Goal: Task Accomplishment & Management: Use online tool/utility

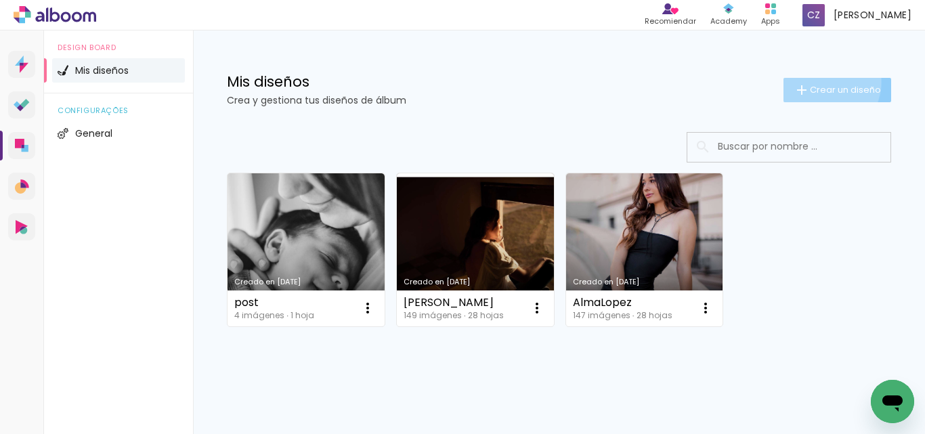
click at [806, 80] on paper-button "Crear un diseño" at bounding box center [838, 90] width 108 height 24
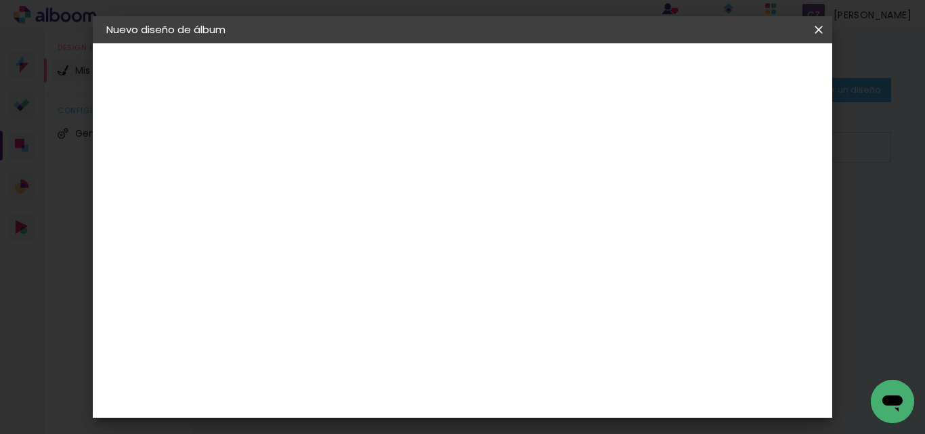
click at [328, 180] on input at bounding box center [328, 181] width 0 height 21
type input "F"
type input "[PERSON_NAME]"
type paper-input "[PERSON_NAME]"
click at [0, 0] on slot "Avanzar" at bounding box center [0, 0] width 0 height 0
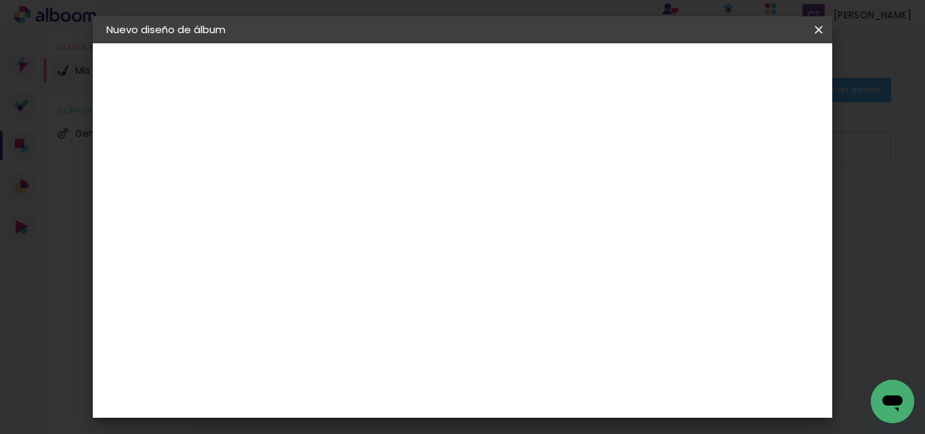
scroll to position [135, 0]
click at [386, 333] on paper-item "La Isla" at bounding box center [352, 350] width 127 height 35
click at [558, 68] on paper-button "Avanzar" at bounding box center [525, 71] width 65 height 23
click at [381, 226] on input "text" at bounding box center [354, 236] width 53 height 21
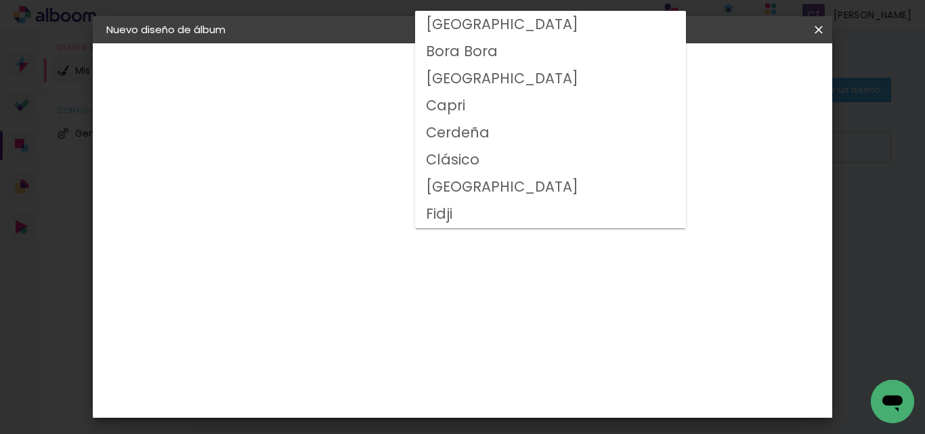
click at [0, 0] on slot "Clásico" at bounding box center [0, 0] width 0 height 0
type input "Clásico"
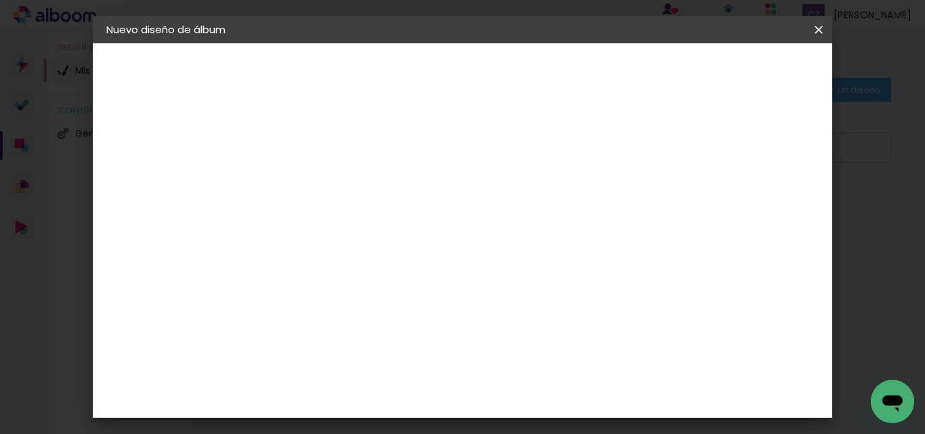
scroll to position [68, 0]
click at [419, 282] on span "20 × 60" at bounding box center [387, 300] width 63 height 36
click at [0, 0] on slot "Avanzar" at bounding box center [0, 0] width 0 height 0
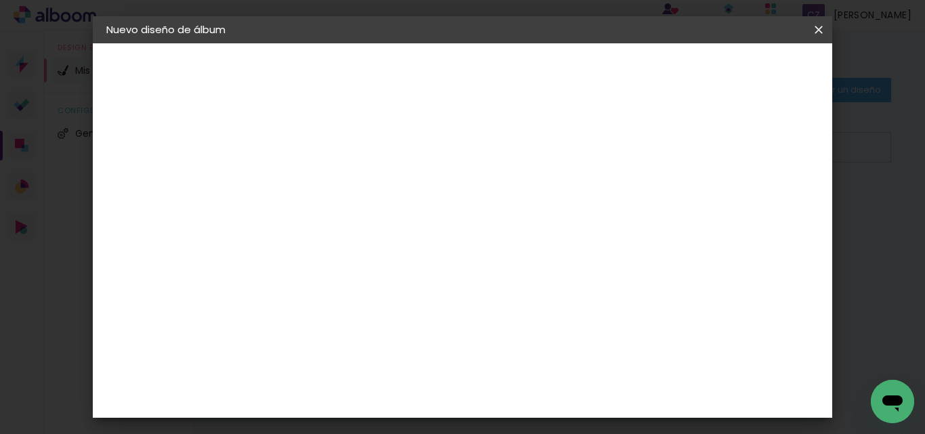
drag, startPoint x: 830, startPoint y: 31, endPoint x: 517, endPoint y: 64, distance: 314.6
click at [0, 0] on paper-icon-button at bounding box center [0, 0] width 0 height 0
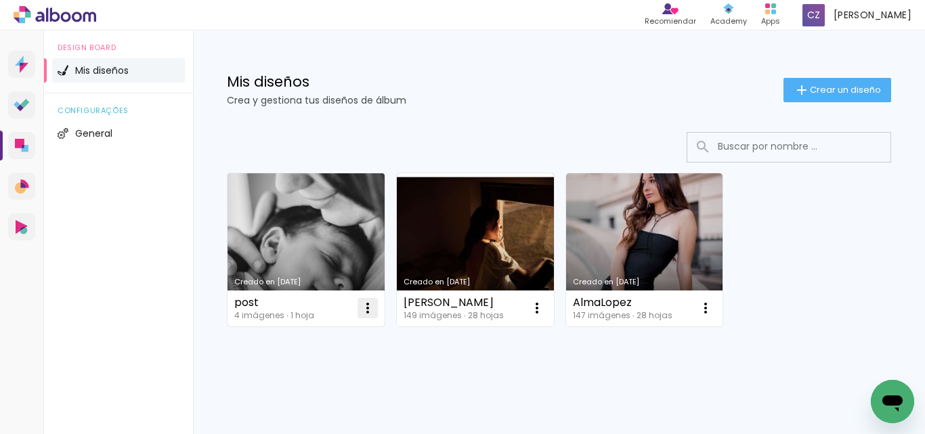
click at [367, 320] on paper-icon-button at bounding box center [367, 308] width 27 height 27
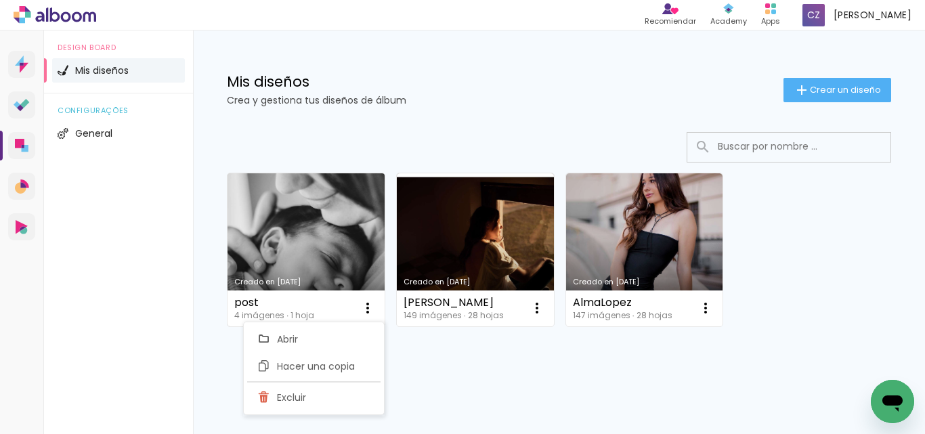
click at [315, 260] on link "Creado en [DATE]" at bounding box center [306, 249] width 157 height 153
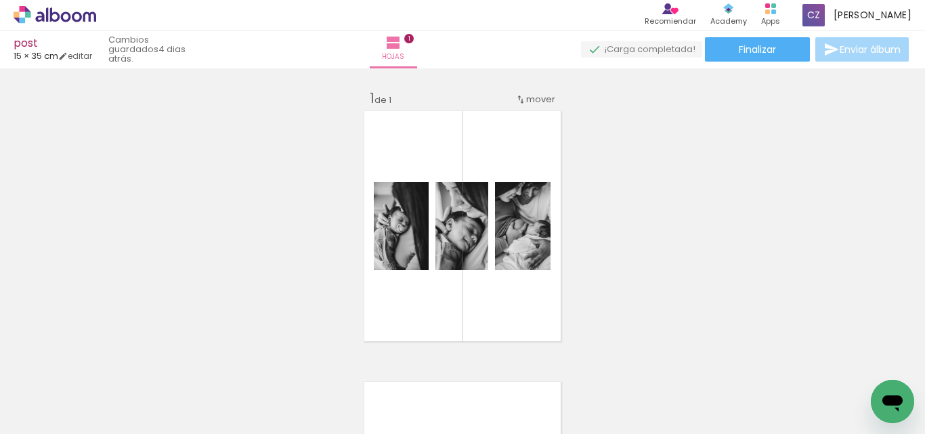
drag, startPoint x: 81, startPoint y: 56, endPoint x: 92, endPoint y: 70, distance: 17.3
click at [82, 56] on link "editar" at bounding box center [75, 56] width 34 height 12
type input "10"
type input "35"
type input "30"
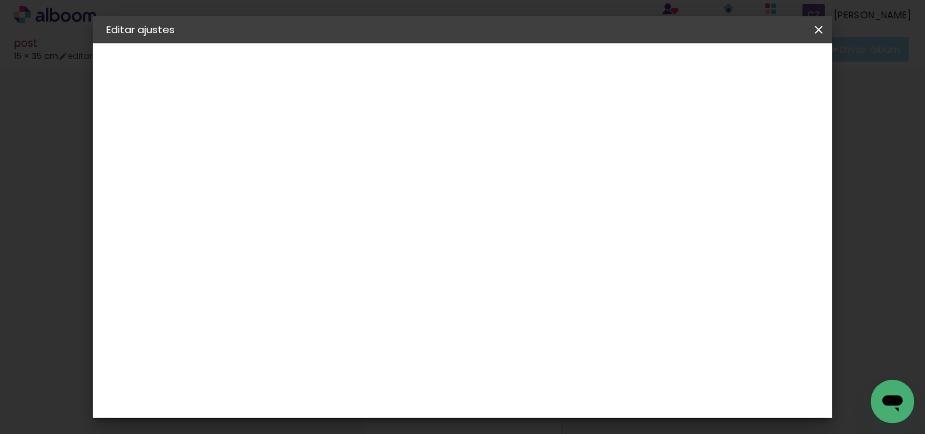
drag, startPoint x: 451, startPoint y: 306, endPoint x: 459, endPoint y: 305, distance: 8.2
click at [451, 305] on input "35" at bounding box center [434, 310] width 35 height 20
type input "3"
type input "4"
type input "35"
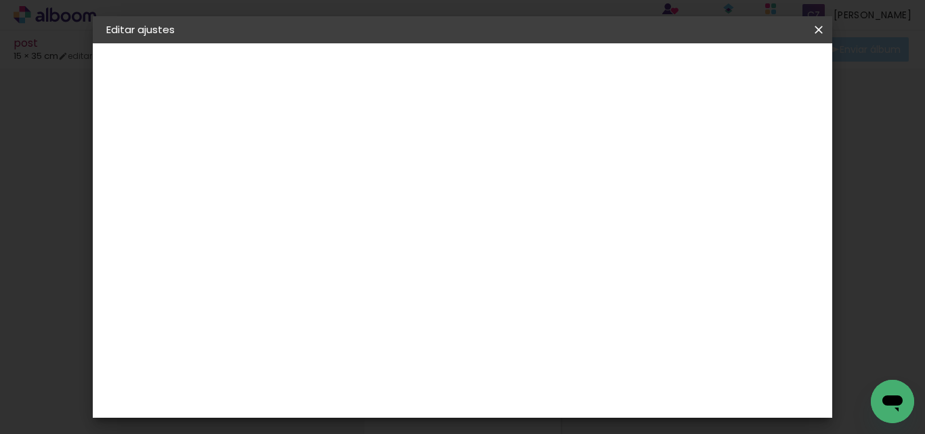
scroll to position [128, 0]
click at [551, 281] on input "30" at bounding box center [537, 284] width 35 height 20
type input "31"
type paper-input "31"
click at [508, 72] on span "Guardar configuración" at bounding box center [475, 76] width 66 height 19
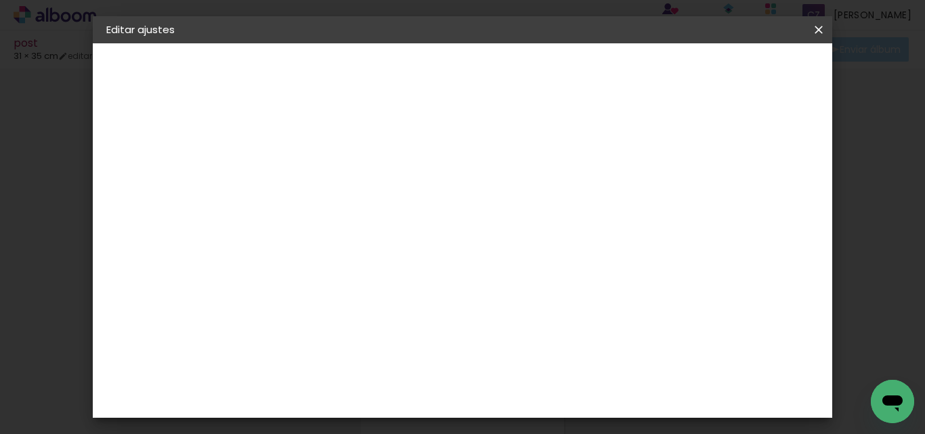
click at [508, 73] on span "Guardar configuración" at bounding box center [475, 76] width 66 height 19
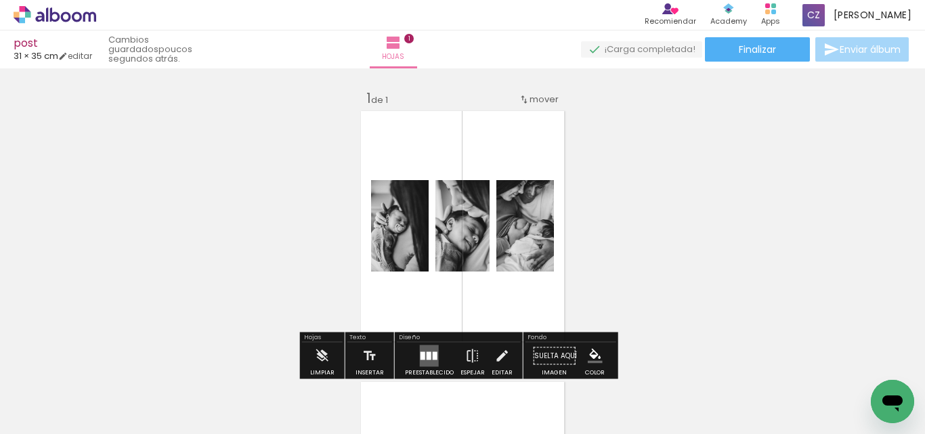
click at [30, 54] on span "31 × 35 cm" at bounding box center [36, 55] width 45 height 13
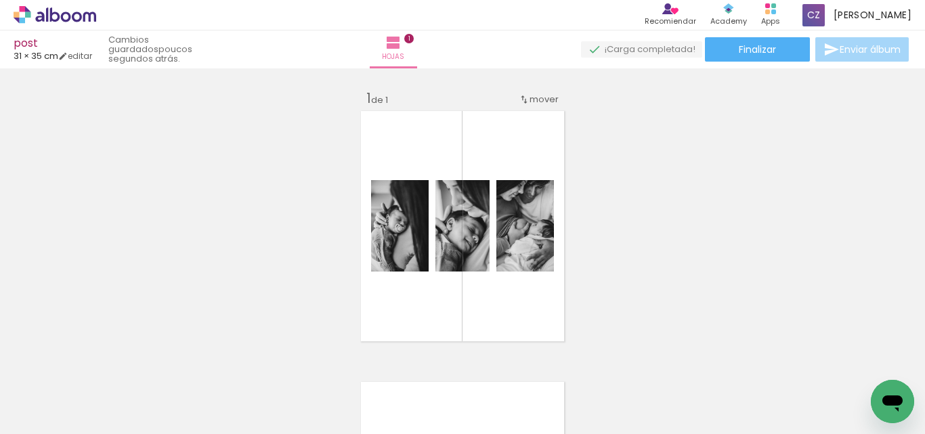
click at [42, 423] on span "Añadir Fotos" at bounding box center [41, 415] width 26 height 15
click at [0, 0] on input "file" at bounding box center [0, 0] width 0 height 0
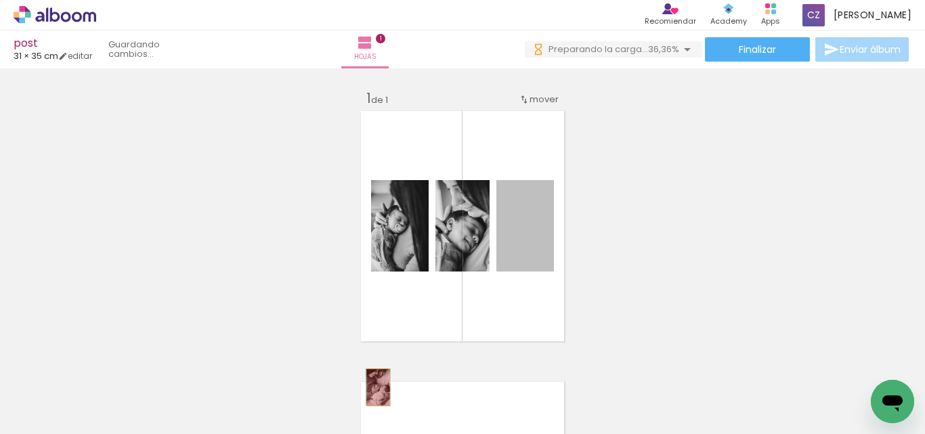
drag, startPoint x: 517, startPoint y: 255, endPoint x: 545, endPoint y: 384, distance: 131.8
click at [372, 387] on quentale-workspace at bounding box center [462, 217] width 925 height 434
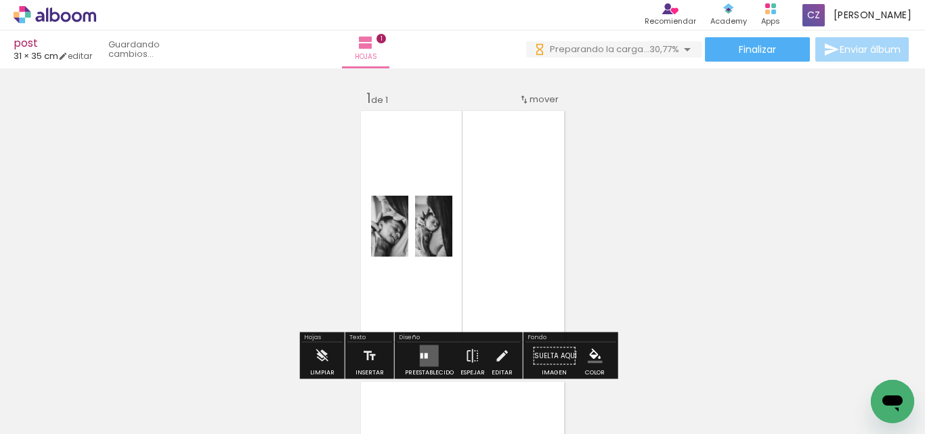
click at [685, 245] on div "Insertar hoja 1 de 1" at bounding box center [462, 344] width 925 height 542
click at [722, 210] on div "Insertar hoja 1 de 1" at bounding box center [462, 344] width 925 height 542
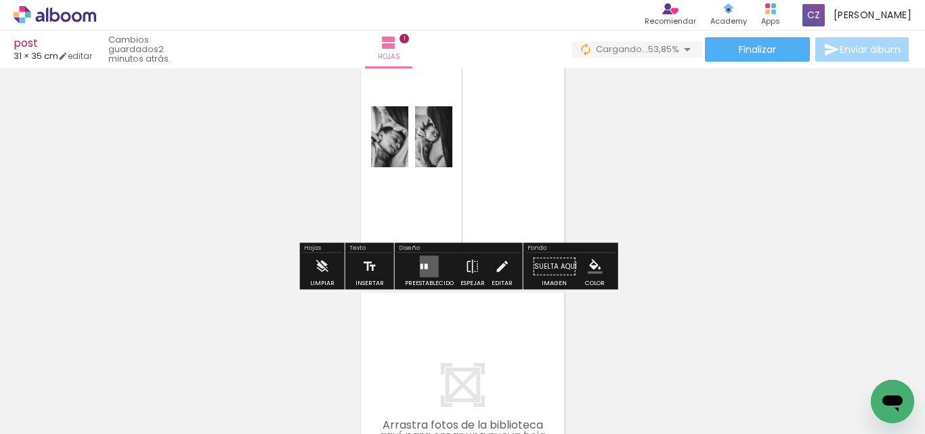
scroll to position [135, 0]
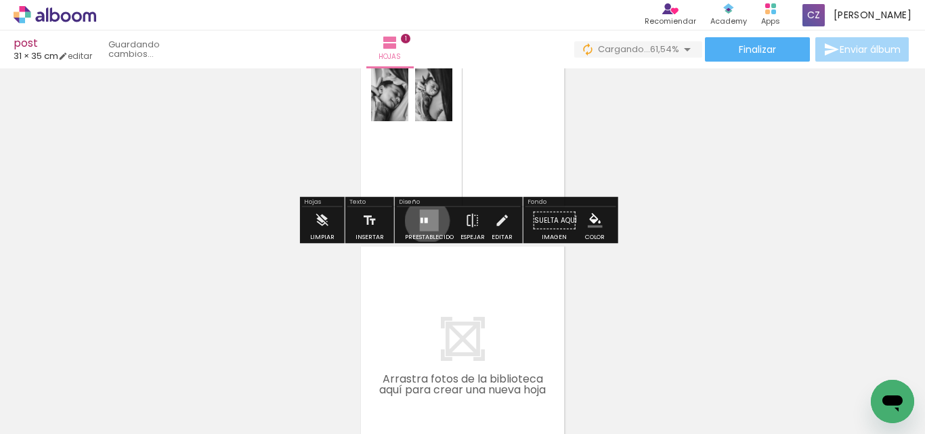
click at [425, 221] on div at bounding box center [426, 220] width 3 height 5
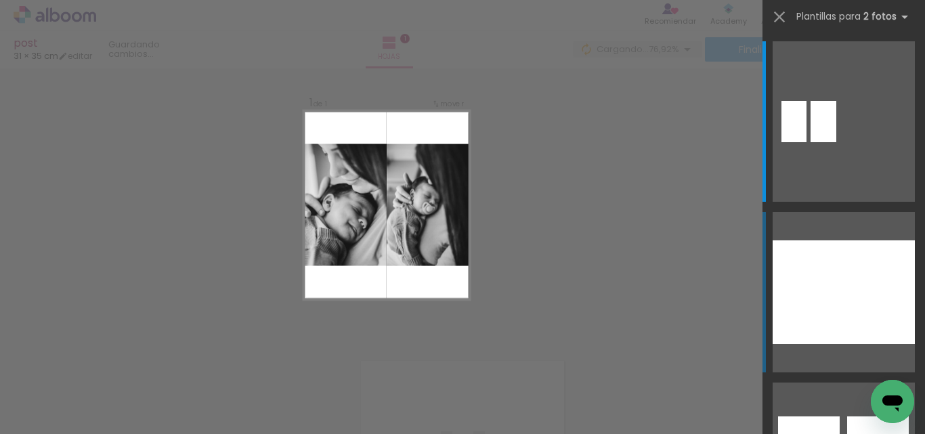
scroll to position [18, 0]
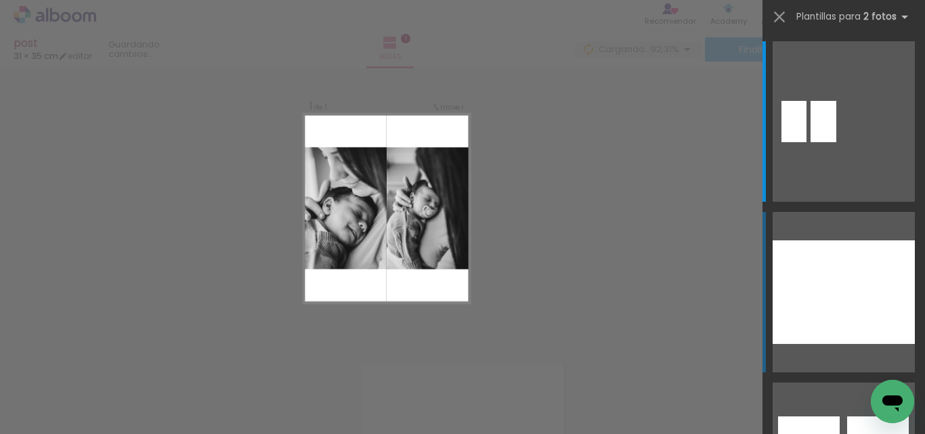
drag, startPoint x: 883, startPoint y: 316, endPoint x: 798, endPoint y: 318, distance: 85.4
click at [882, 316] on div at bounding box center [879, 292] width 71 height 104
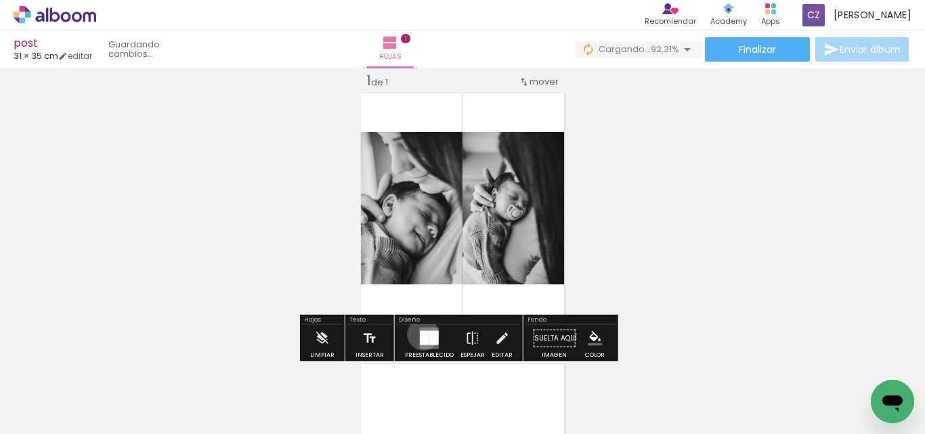
click at [420, 335] on div at bounding box center [424, 338] width 9 height 14
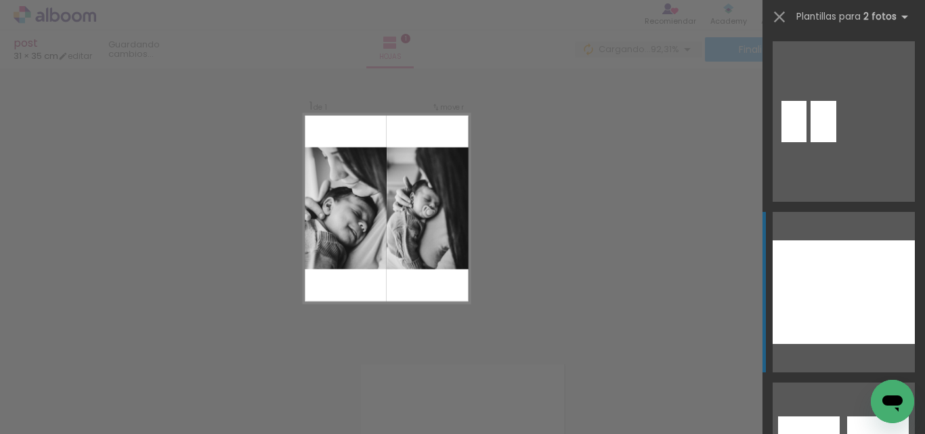
scroll to position [171, 0]
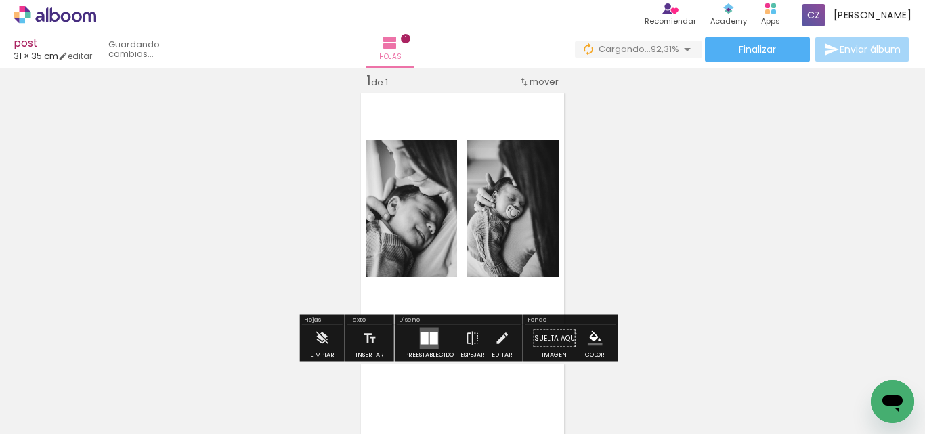
click at [729, 217] on div "Insertar hoja 1 de 1" at bounding box center [462, 327] width 925 height 542
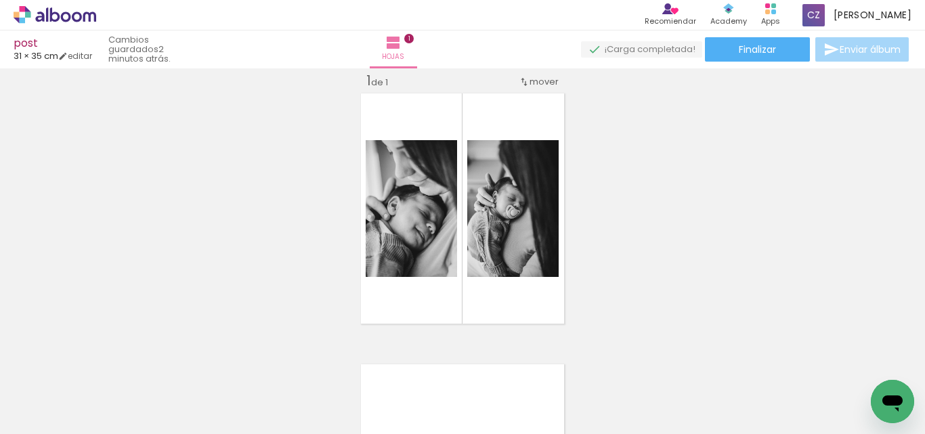
scroll to position [0, 176]
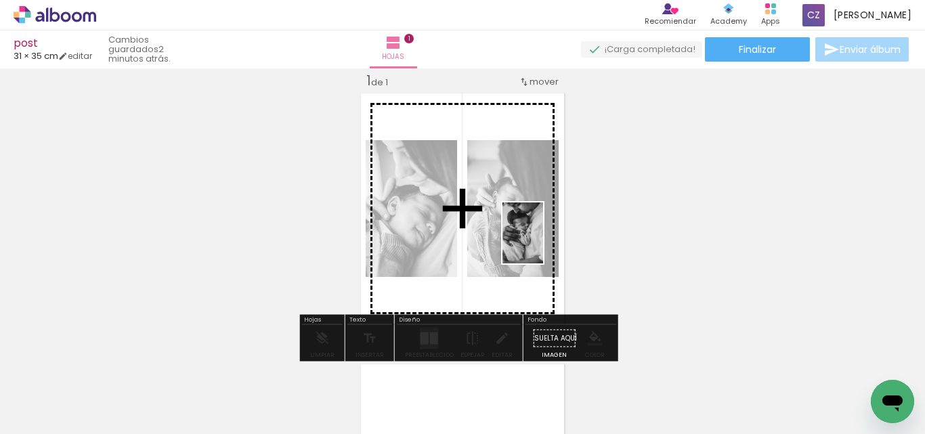
drag, startPoint x: 803, startPoint y: 406, endPoint x: 550, endPoint y: 257, distance: 292.9
click at [517, 230] on quentale-workspace at bounding box center [462, 217] width 925 height 434
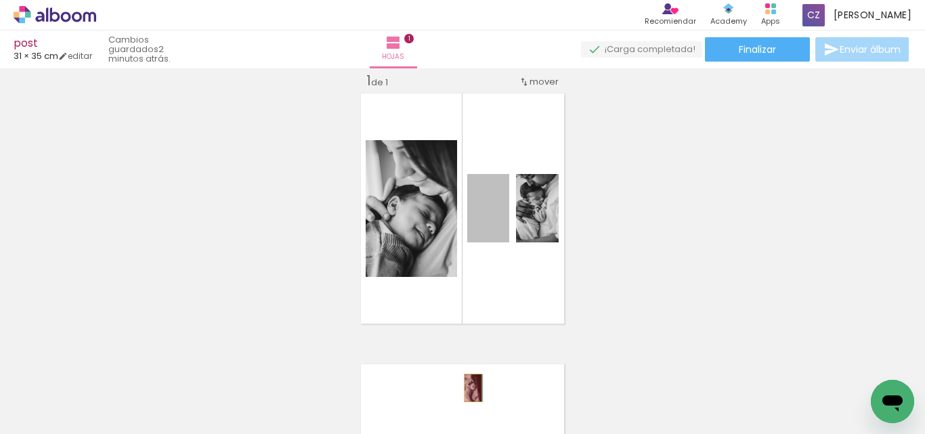
drag, startPoint x: 498, startPoint y: 232, endPoint x: 562, endPoint y: 400, distance: 180.3
click at [465, 392] on quentale-workspace at bounding box center [462, 217] width 925 height 434
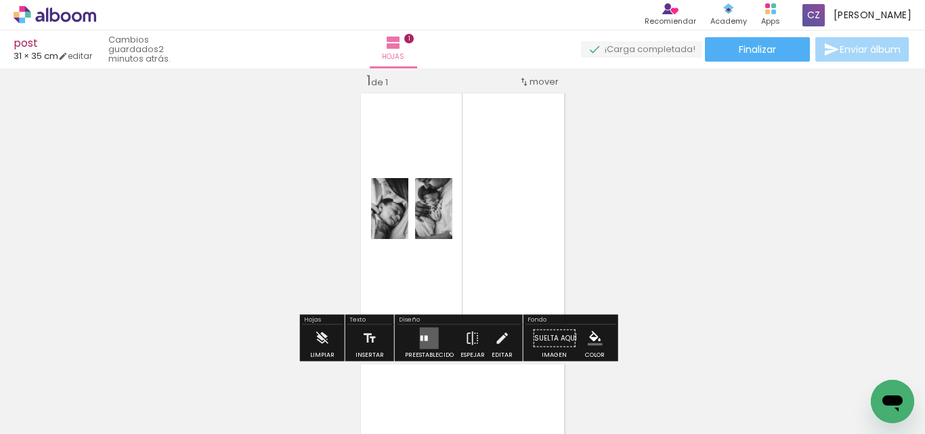
click at [429, 335] on quentale-layouter at bounding box center [429, 339] width 19 height 22
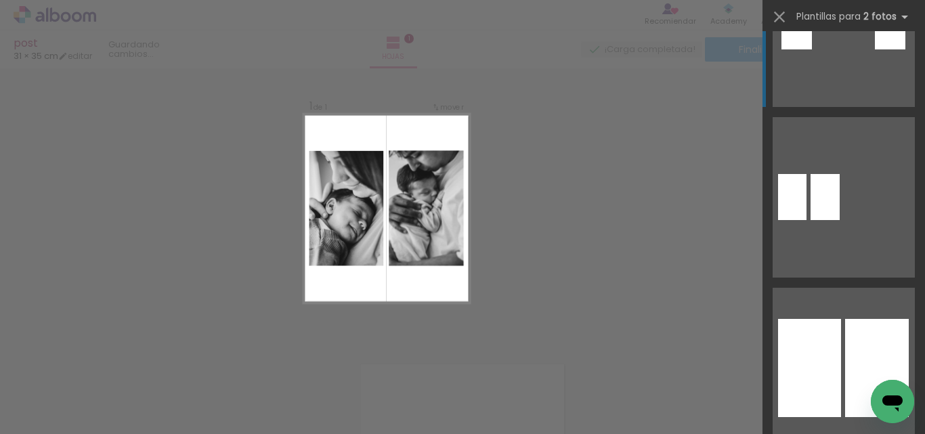
scroll to position [610, 0]
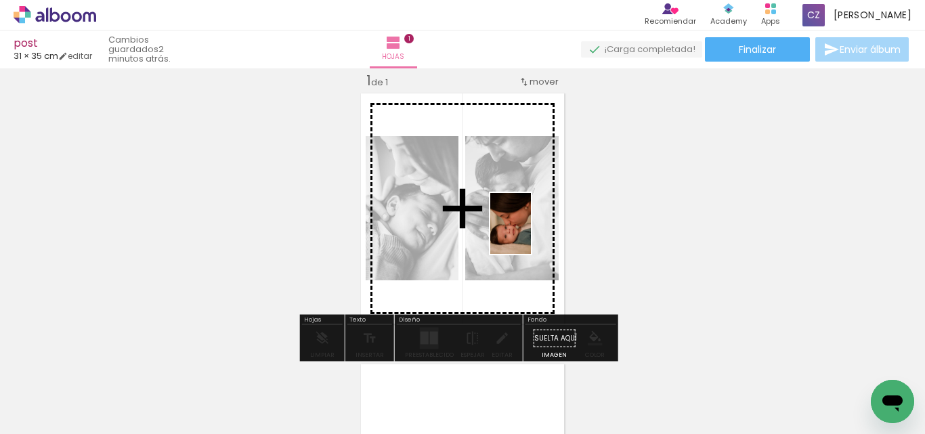
drag, startPoint x: 496, startPoint y: 398, endPoint x: 524, endPoint y: 268, distance: 132.3
click at [526, 233] on quentale-workspace at bounding box center [462, 217] width 925 height 434
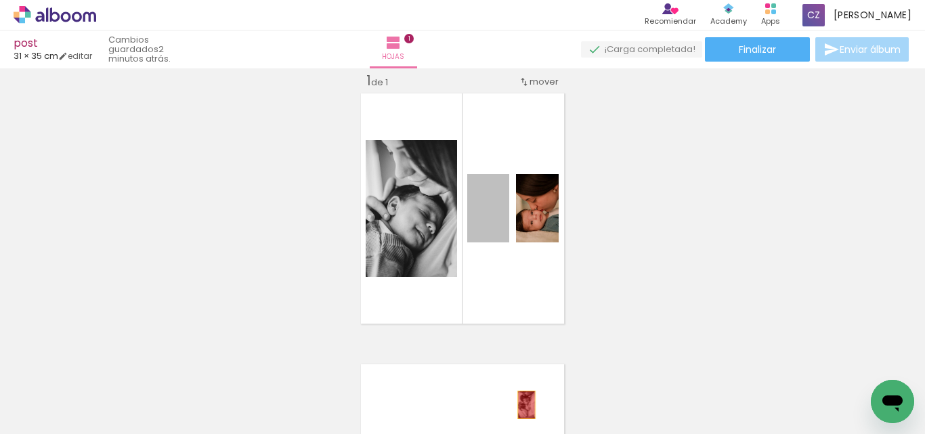
drag, startPoint x: 498, startPoint y: 224, endPoint x: 521, endPoint y: 405, distance: 182.4
click at [521, 405] on quentale-workspace at bounding box center [462, 217] width 925 height 434
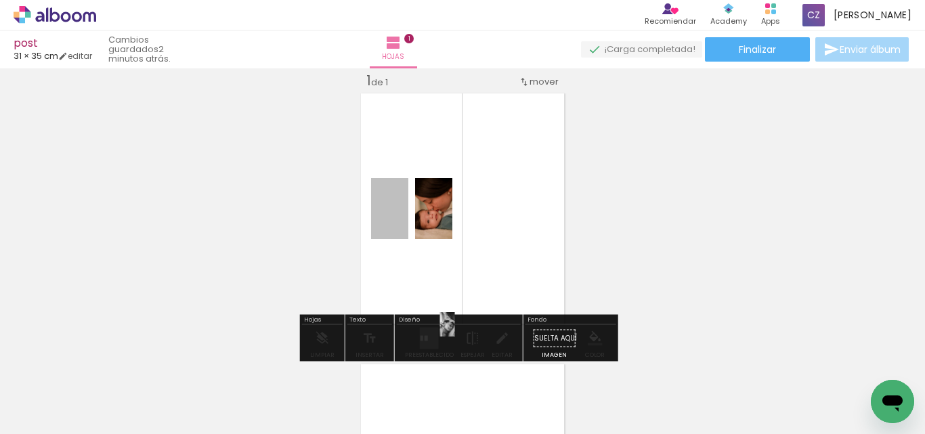
drag, startPoint x: 387, startPoint y: 221, endPoint x: 436, endPoint y: 337, distance: 125.3
click at [442, 326] on div "Insertar hoja 1 de 1" at bounding box center [462, 327] width 925 height 542
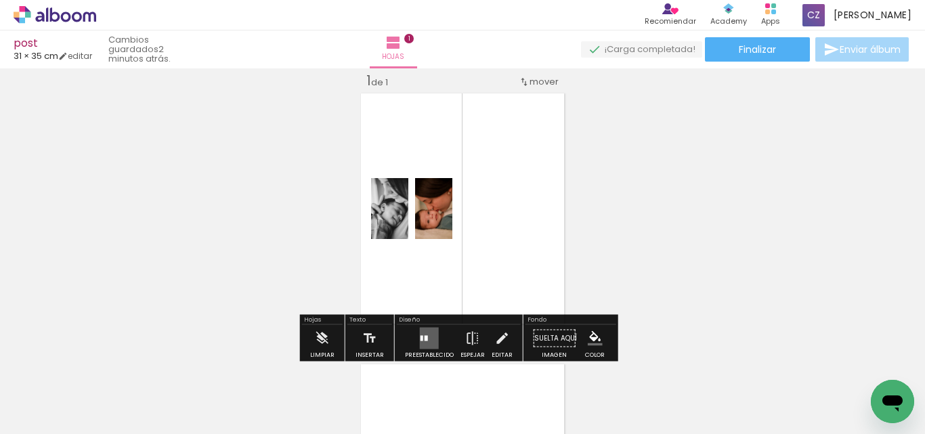
drag, startPoint x: 426, startPoint y: 377, endPoint x: 419, endPoint y: 364, distance: 15.5
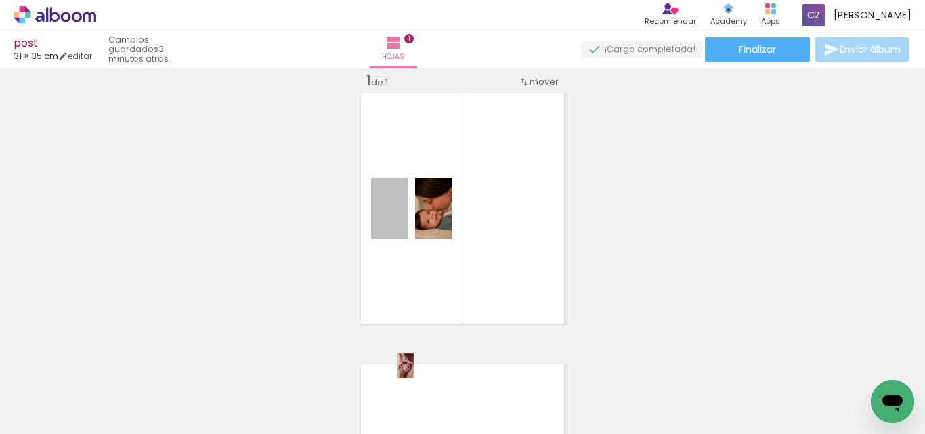
drag, startPoint x: 402, startPoint y: 219, endPoint x: 472, endPoint y: 396, distance: 190.0
click at [404, 389] on quentale-workspace at bounding box center [462, 217] width 925 height 434
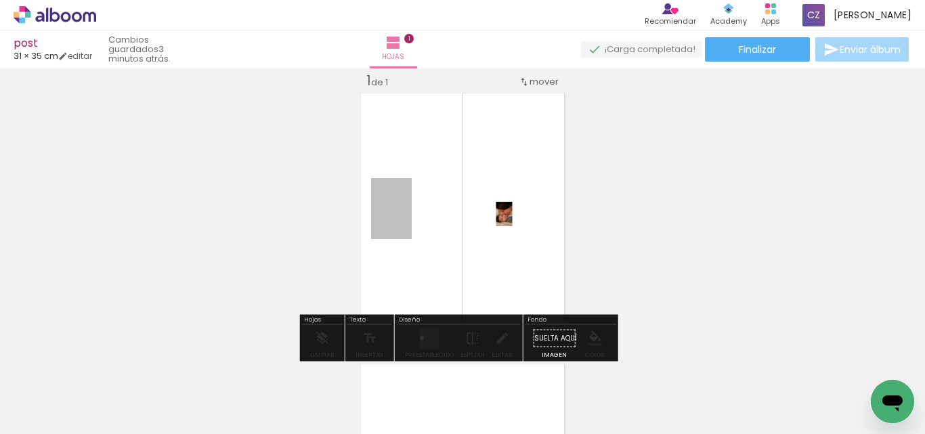
drag, startPoint x: 396, startPoint y: 220, endPoint x: 505, endPoint y: 214, distance: 109.9
click at [505, 214] on quentale-layouter at bounding box center [463, 208] width 210 height 237
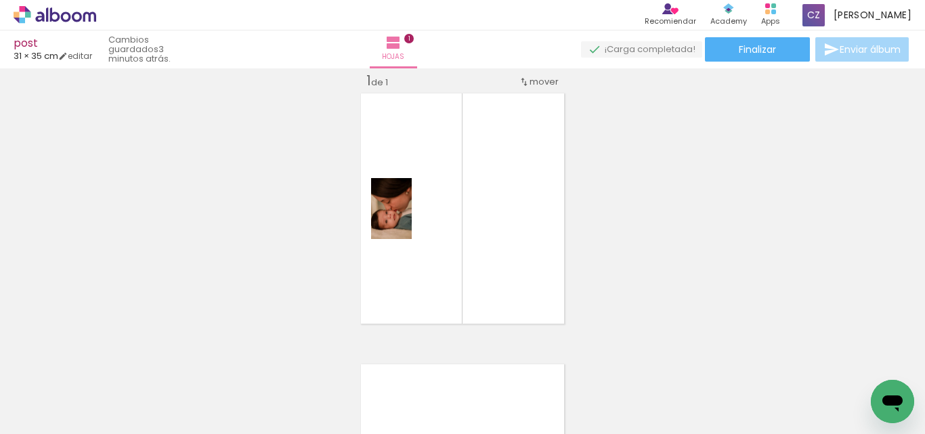
drag, startPoint x: 271, startPoint y: 406, endPoint x: 281, endPoint y: 389, distance: 19.2
drag, startPoint x: 345, startPoint y: 267, endPoint x: 375, endPoint y: 236, distance: 42.6
click at [362, 249] on div "Insertar hoja 1 de 1" at bounding box center [462, 327] width 925 height 542
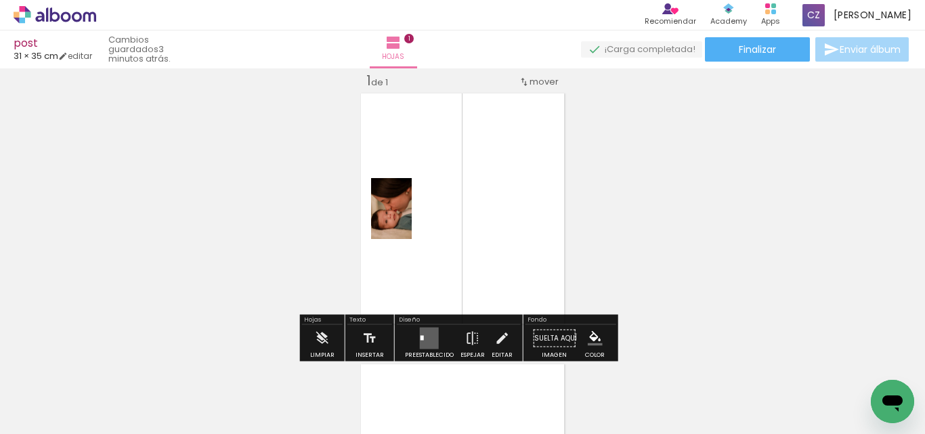
click at [381, 236] on quentale-layouter at bounding box center [463, 208] width 210 height 237
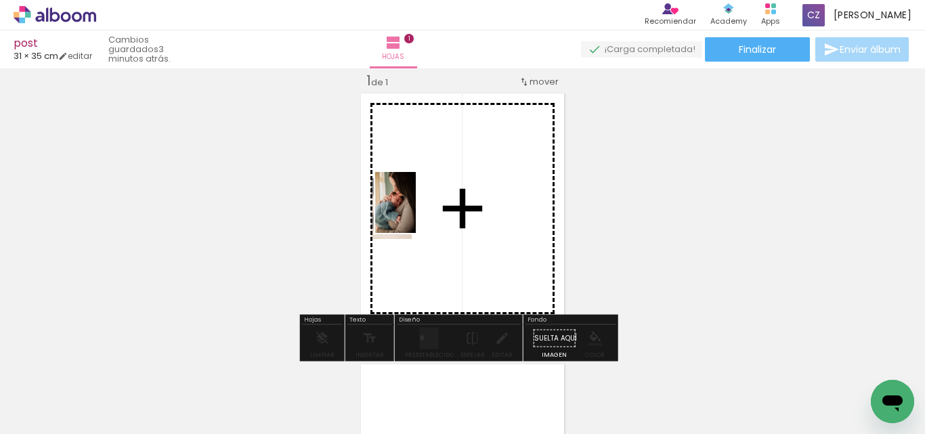
drag, startPoint x: 274, startPoint y: 396, endPoint x: 416, endPoint y: 213, distance: 231.2
click at [416, 213] on quentale-workspace at bounding box center [462, 217] width 925 height 434
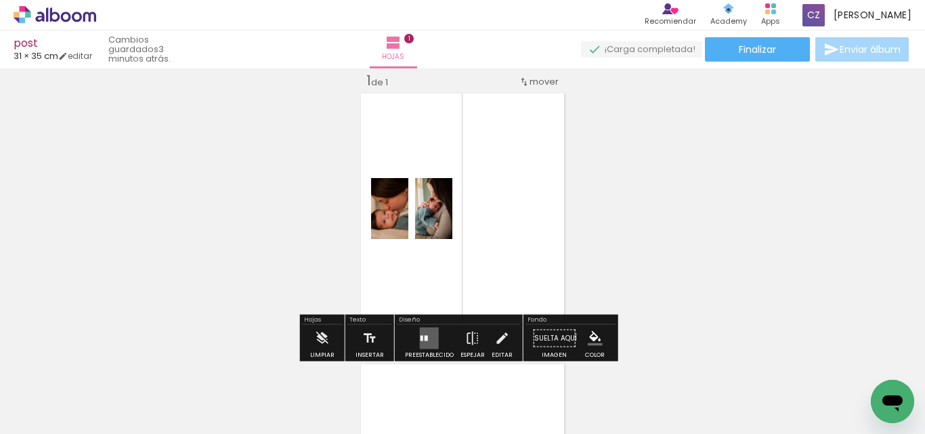
drag, startPoint x: 346, startPoint y: 396, endPoint x: 387, endPoint y: 349, distance: 62.4
drag, startPoint x: 458, startPoint y: 220, endPoint x: 390, endPoint y: 318, distance: 118.7
click at [455, 221] on quentale-layouter at bounding box center [463, 208] width 210 height 237
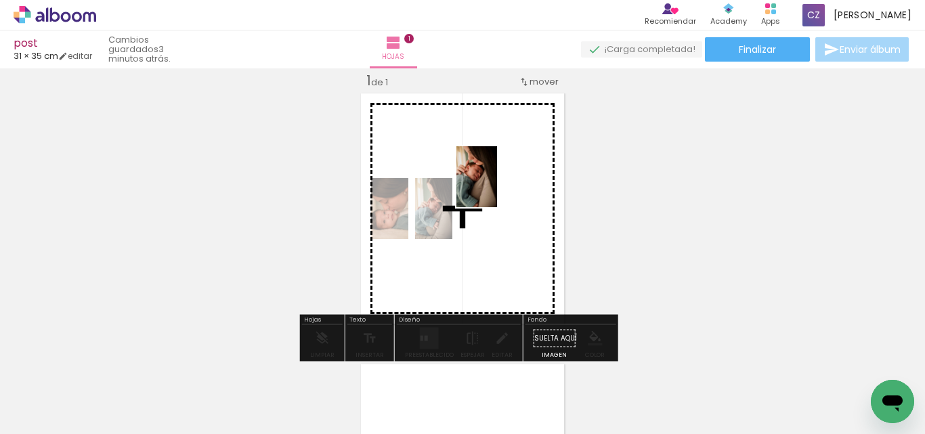
drag, startPoint x: 350, startPoint y: 388, endPoint x: 498, endPoint y: 186, distance: 251.0
click at [498, 186] on quentale-workspace at bounding box center [462, 217] width 925 height 434
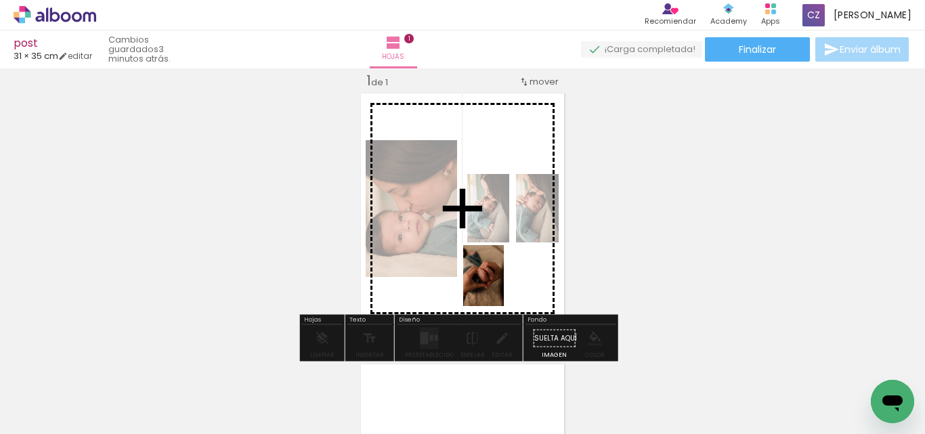
drag, startPoint x: 562, startPoint y: 408, endPoint x: 501, endPoint y: 277, distance: 144.2
click at [501, 277] on quentale-workspace at bounding box center [462, 217] width 925 height 434
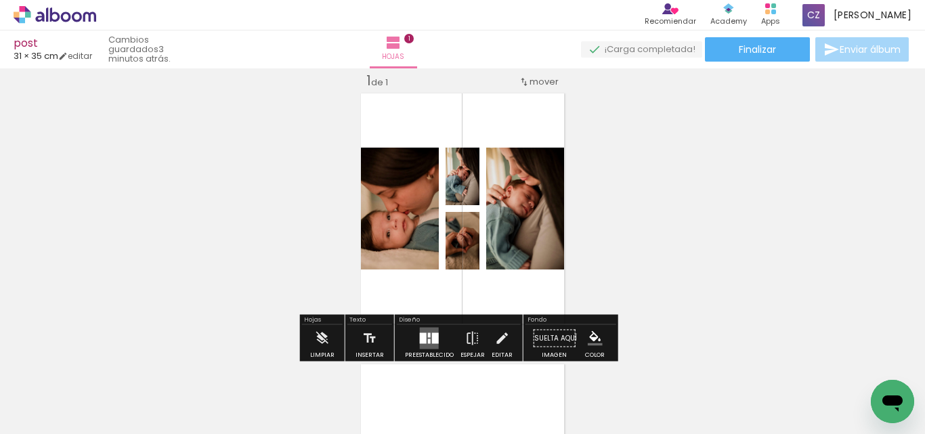
click at [648, 263] on div "Insertar hoja 1 de 1" at bounding box center [462, 327] width 925 height 542
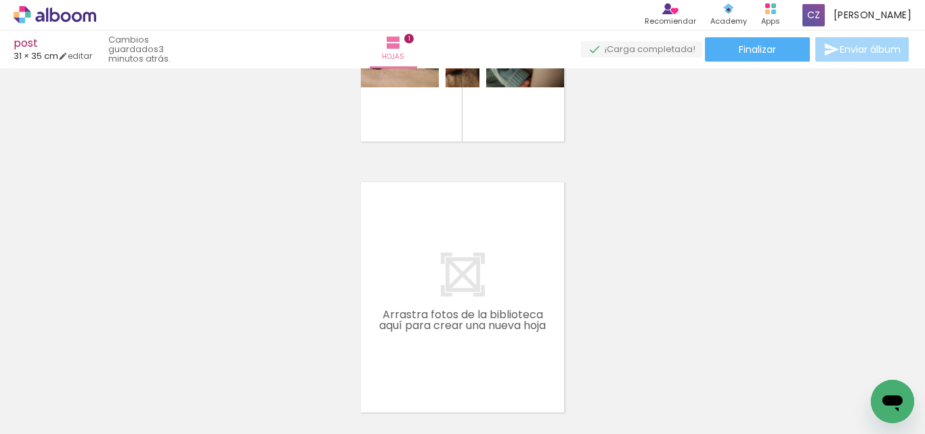
scroll to position [289, 0]
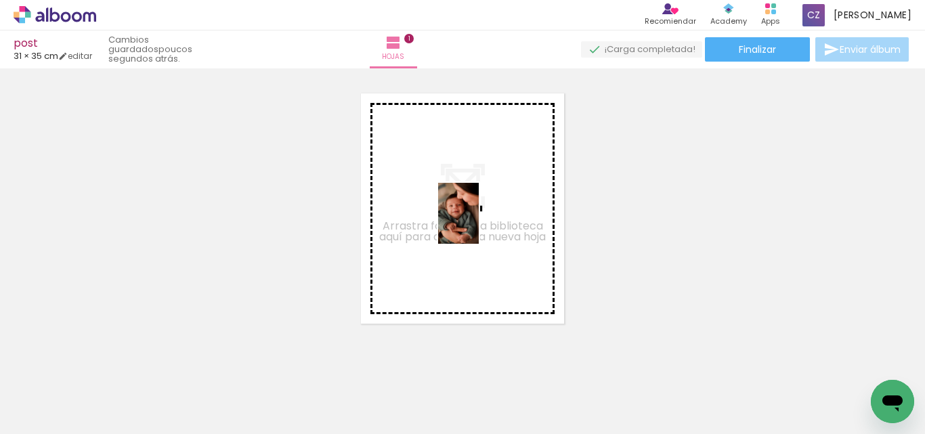
drag, startPoint x: 652, startPoint y: 391, endPoint x: 607, endPoint y: 293, distance: 108.2
click at [477, 223] on quentale-workspace at bounding box center [462, 217] width 925 height 434
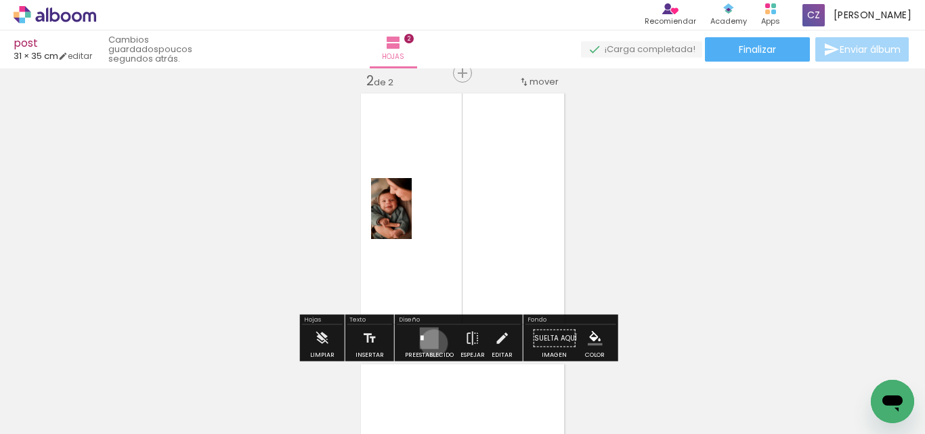
drag, startPoint x: 431, startPoint y: 343, endPoint x: 496, endPoint y: 337, distance: 64.6
click at [433, 343] on quentale-layouter at bounding box center [429, 339] width 19 height 22
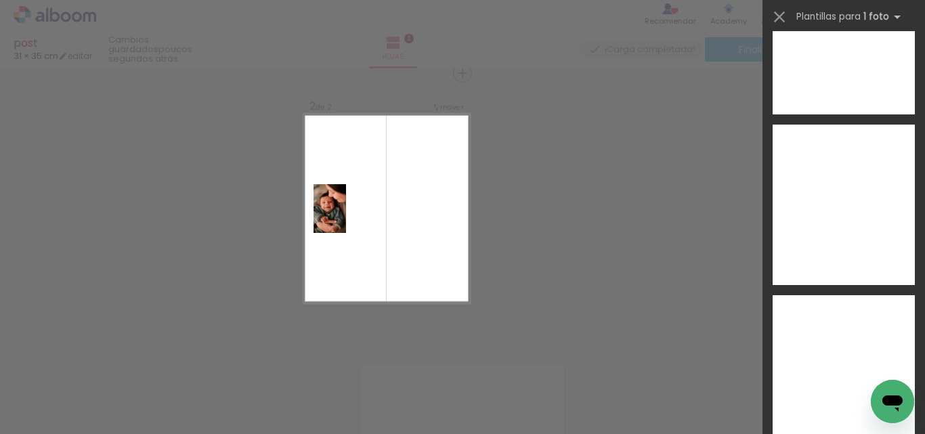
scroll to position [7731, 0]
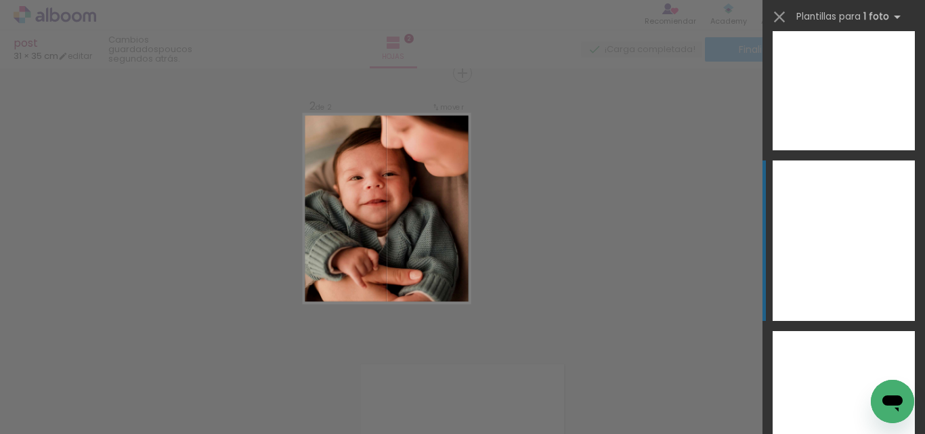
click at [859, 264] on div at bounding box center [844, 241] width 142 height 161
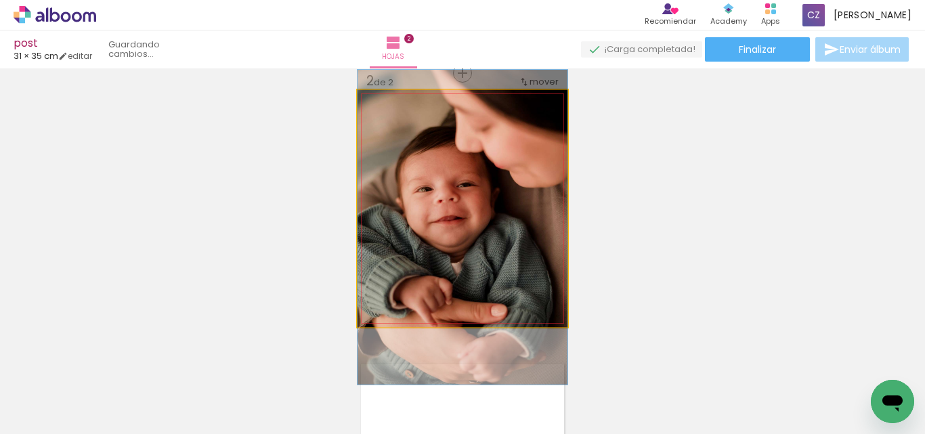
drag, startPoint x: 529, startPoint y: 147, endPoint x: 524, endPoint y: 166, distance: 19.5
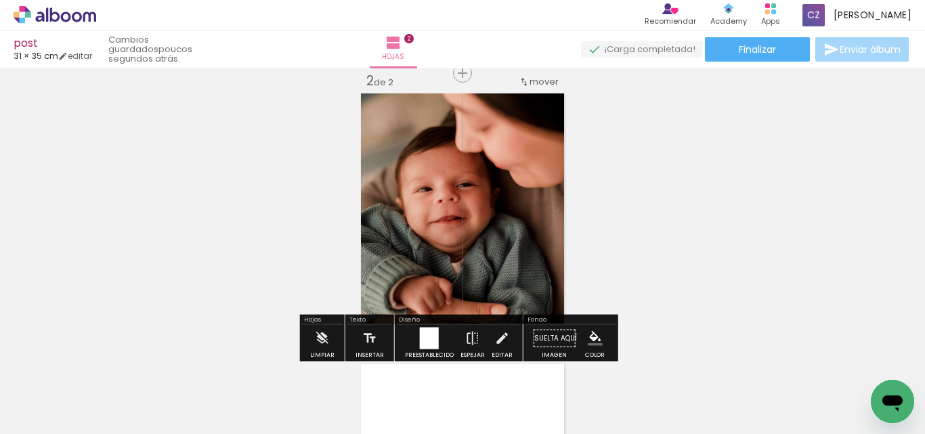
click at [713, 184] on div "Insertar hoja 1 de 2 Insertar hoja 2 de 2" at bounding box center [462, 191] width 925 height 813
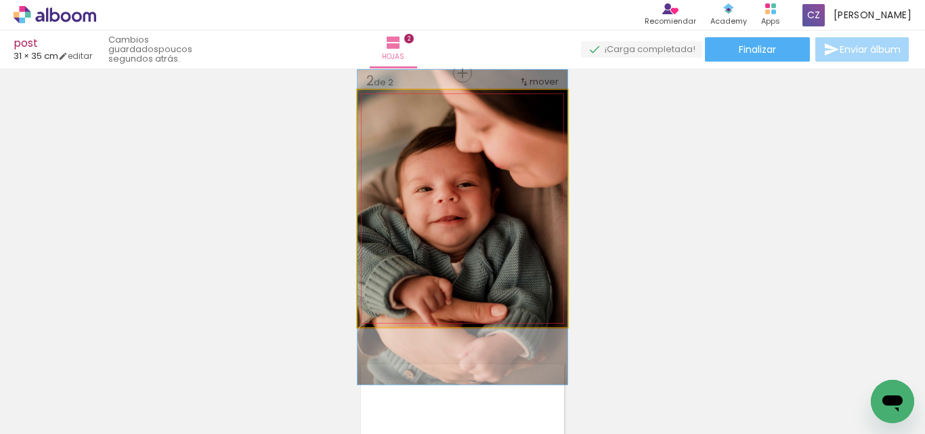
click at [484, 202] on quentale-photo at bounding box center [463, 208] width 210 height 237
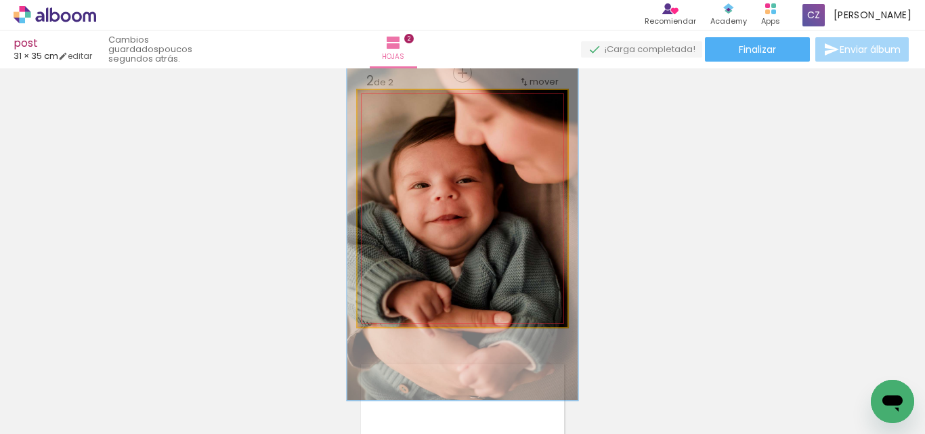
type paper-slider "110"
click at [390, 107] on div at bounding box center [394, 104] width 12 height 12
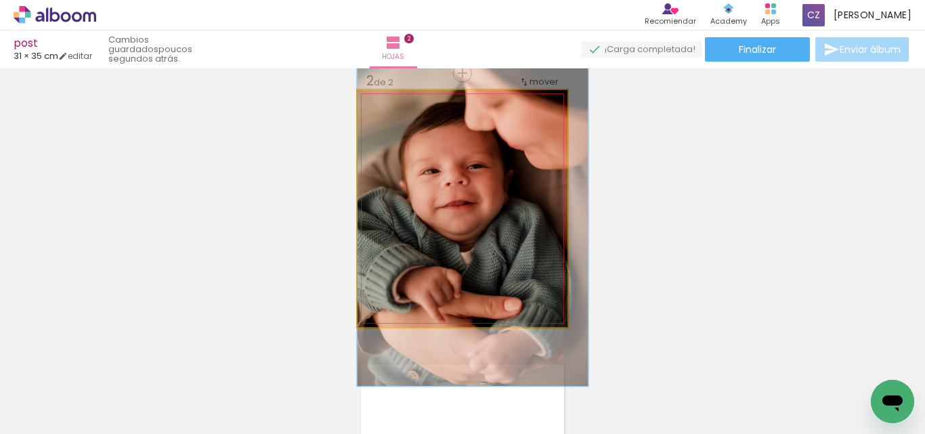
drag, startPoint x: 436, startPoint y: 199, endPoint x: 450, endPoint y: 185, distance: 20.1
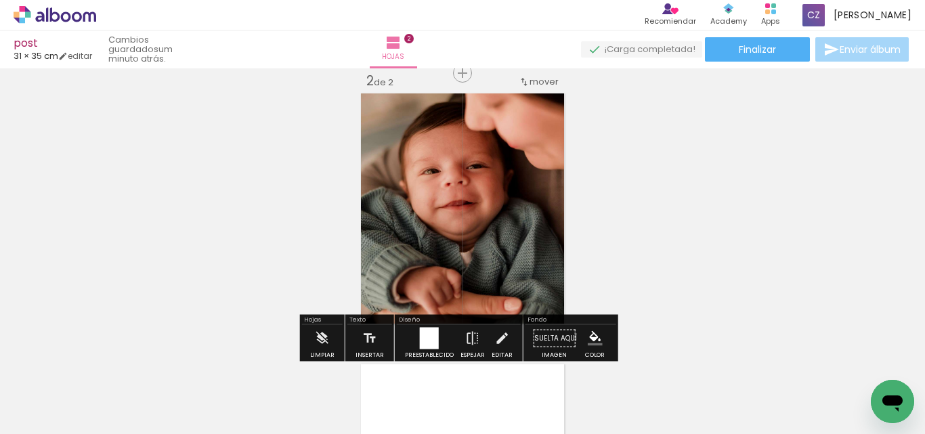
drag, startPoint x: 537, startPoint y: 146, endPoint x: 513, endPoint y: 143, distance: 23.9
click at [535, 146] on quentale-photo at bounding box center [463, 208] width 210 height 237
drag, startPoint x: 710, startPoint y: 192, endPoint x: 717, endPoint y: 187, distance: 7.7
click at [711, 191] on div "Insertar hoja 1 de 2 Insertar hoja 2 de 2" at bounding box center [462, 191] width 925 height 813
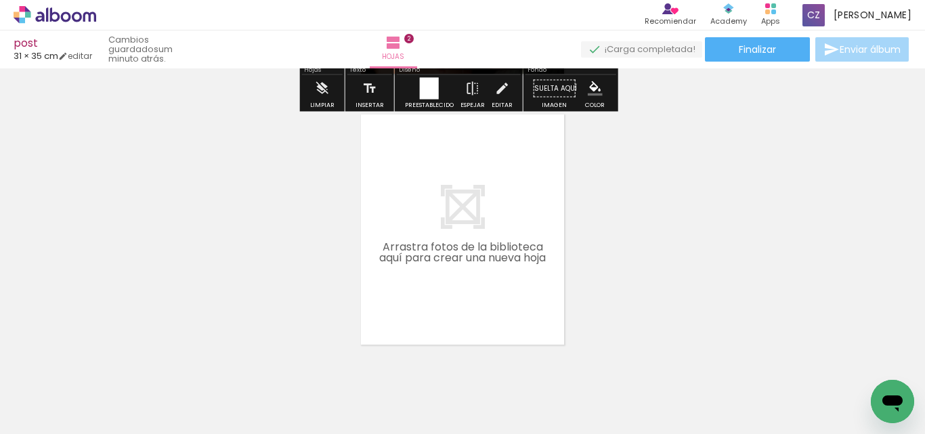
scroll to position [559, 0]
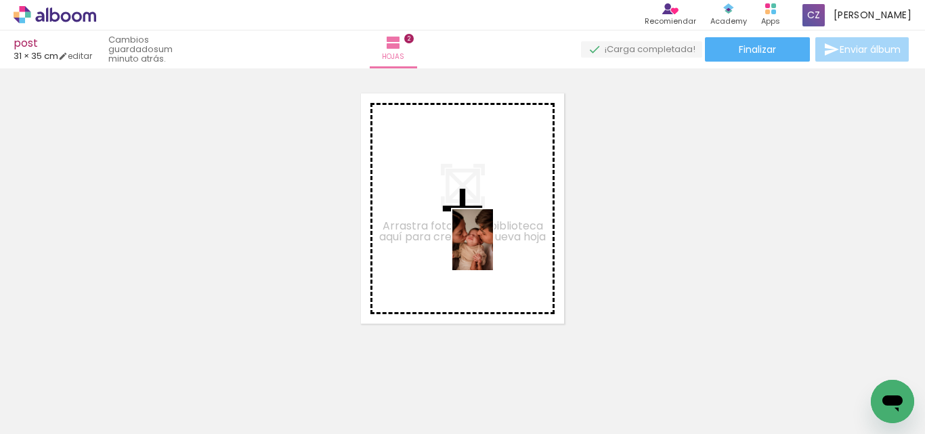
drag, startPoint x: 861, startPoint y: 391, endPoint x: 492, endPoint y: 249, distance: 394.7
click at [492, 249] on quentale-workspace at bounding box center [462, 217] width 925 height 434
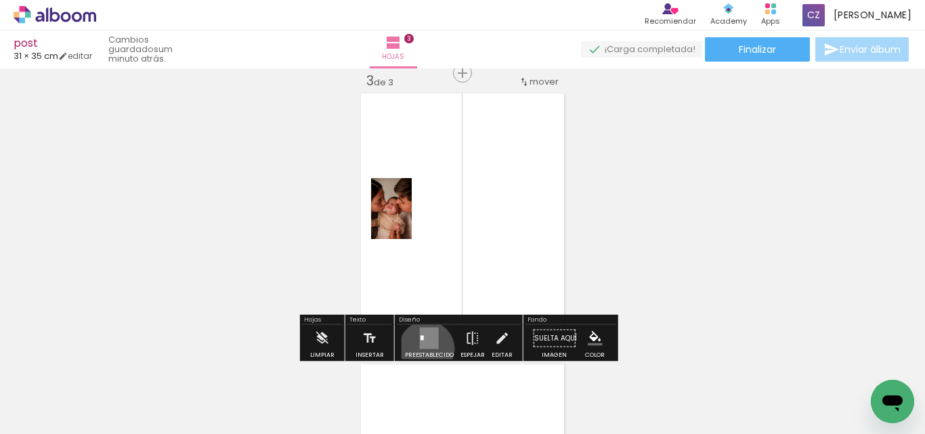
click at [424, 349] on quentale-layouter at bounding box center [429, 339] width 19 height 22
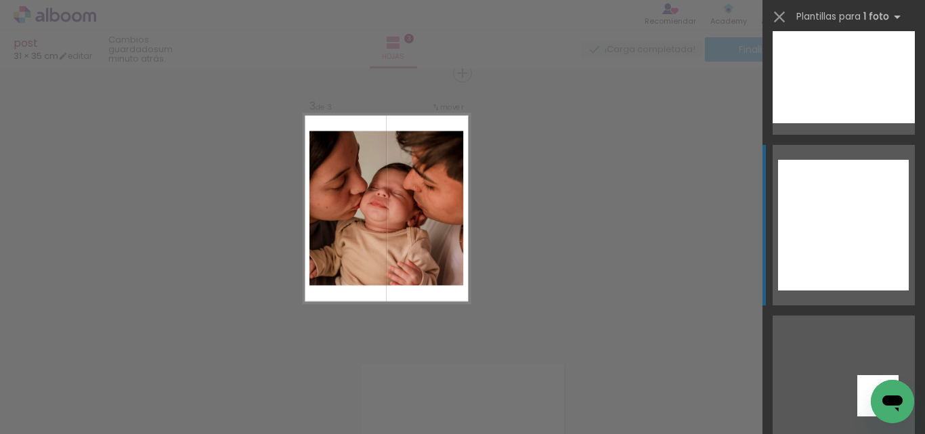
scroll to position [3454, 0]
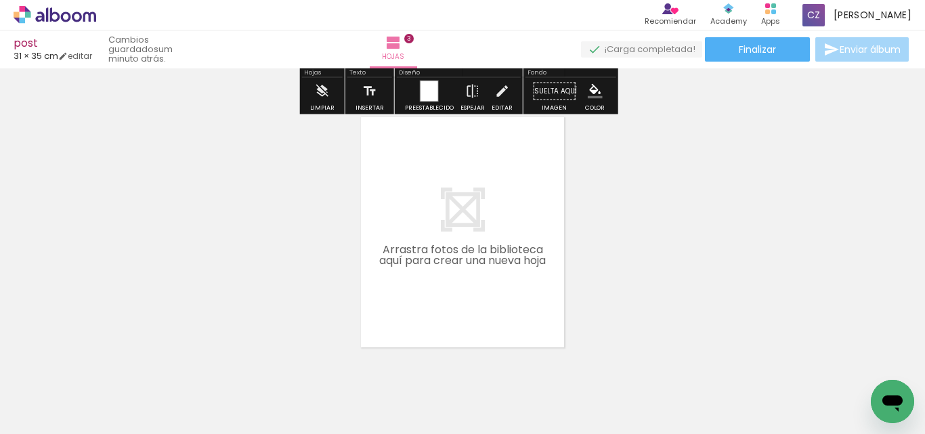
scroll to position [830, 0]
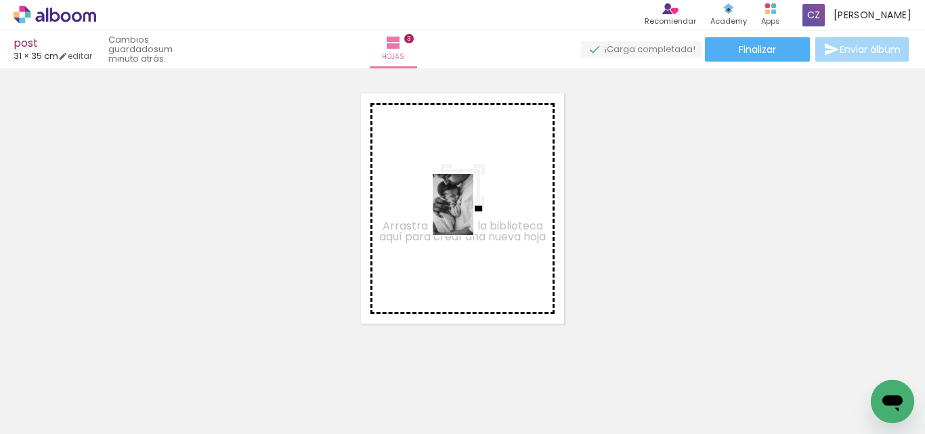
drag, startPoint x: 803, startPoint y: 396, endPoint x: 473, endPoint y: 215, distance: 376.5
click at [473, 215] on quentale-workspace at bounding box center [462, 217] width 925 height 434
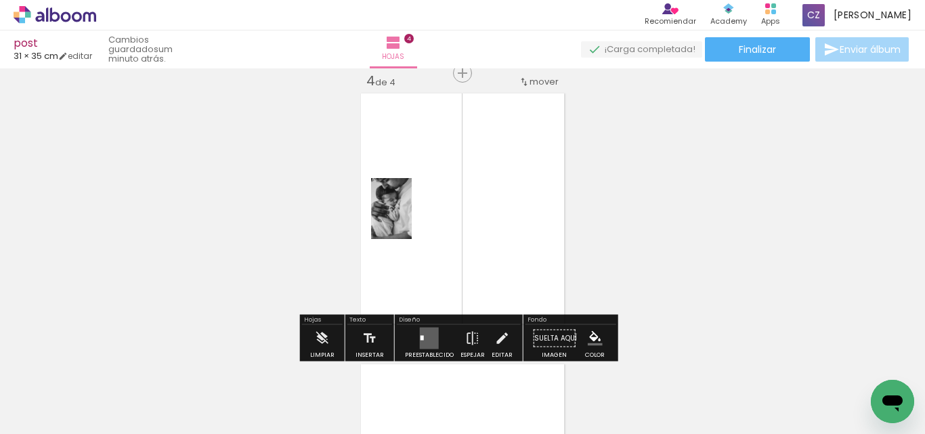
drag, startPoint x: 435, startPoint y: 339, endPoint x: 631, endPoint y: 330, distance: 195.9
click at [434, 339] on quentale-layouter at bounding box center [429, 339] width 19 height 22
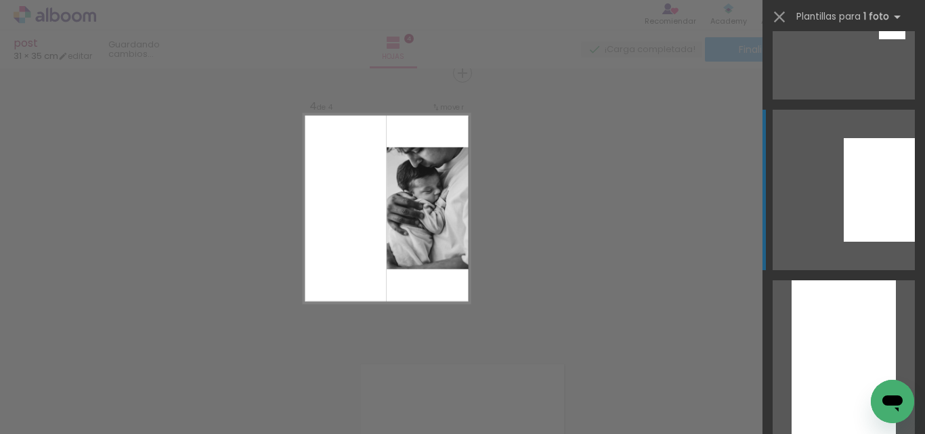
scroll to position [1151, 0]
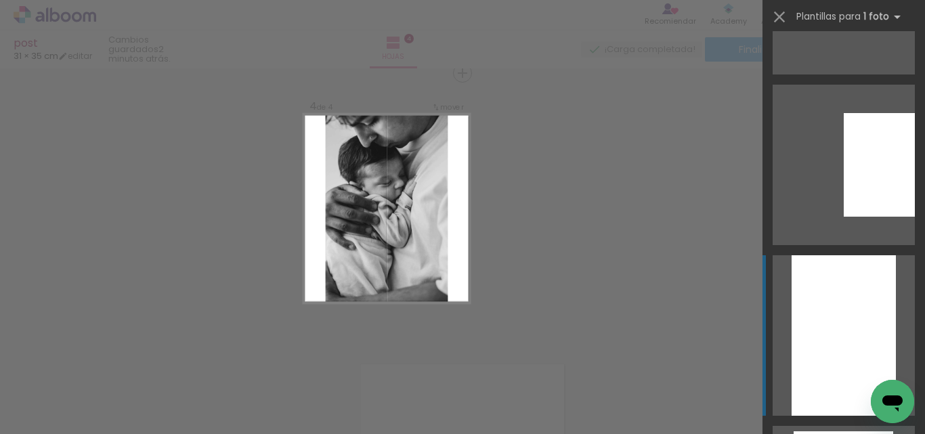
click at [858, 303] on div at bounding box center [844, 335] width 104 height 161
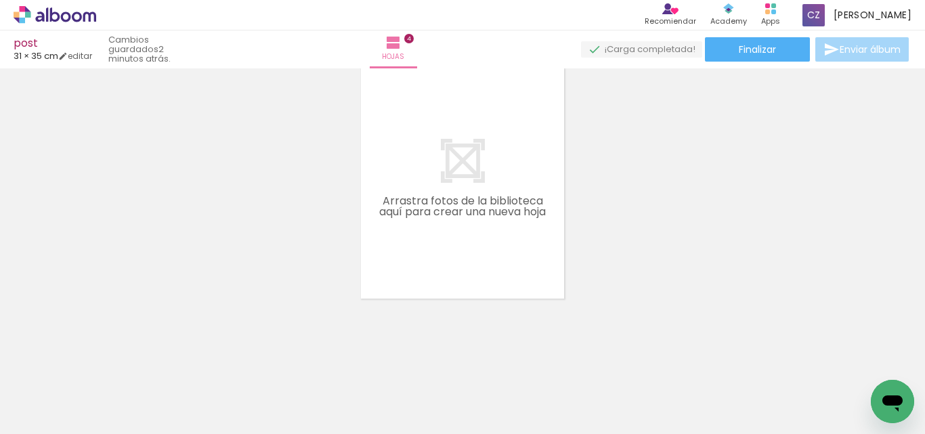
scroll to position [0, 0]
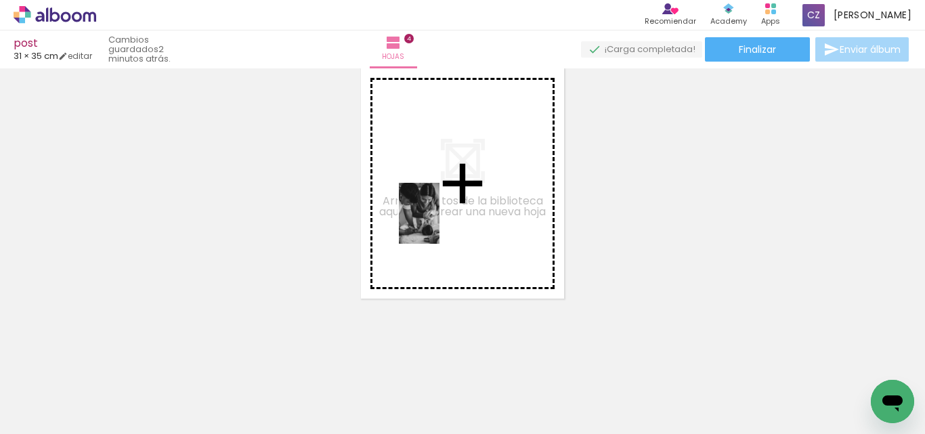
drag, startPoint x: 905, startPoint y: 370, endPoint x: 190, endPoint y: 412, distance: 715.7
click at [438, 223] on quentale-workspace at bounding box center [462, 217] width 925 height 434
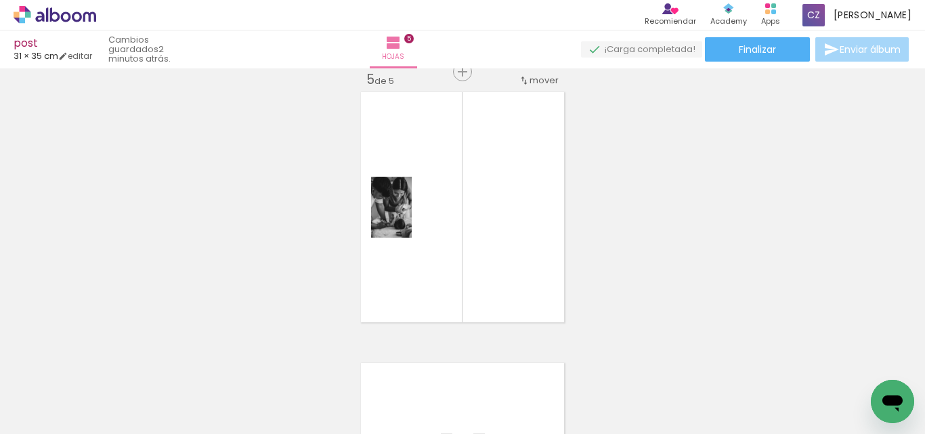
scroll to position [1101, 0]
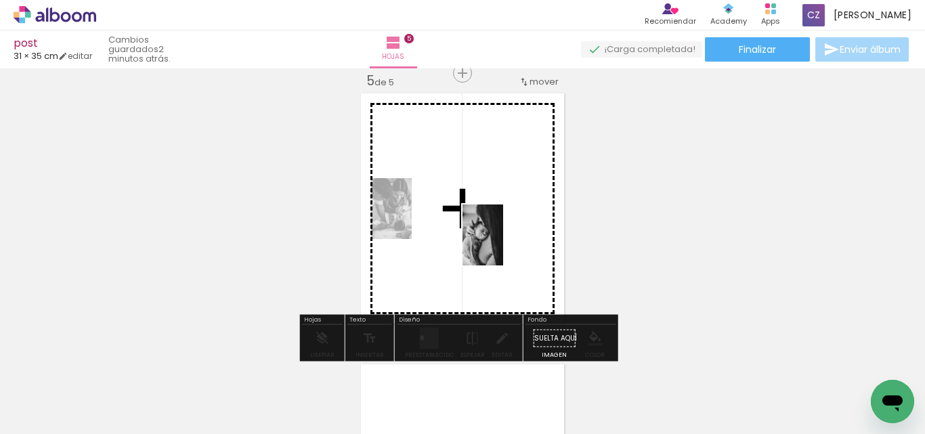
drag, startPoint x: 222, startPoint y: 404, endPoint x: 578, endPoint y: 265, distance: 381.5
click at [503, 244] on quentale-workspace at bounding box center [462, 217] width 925 height 434
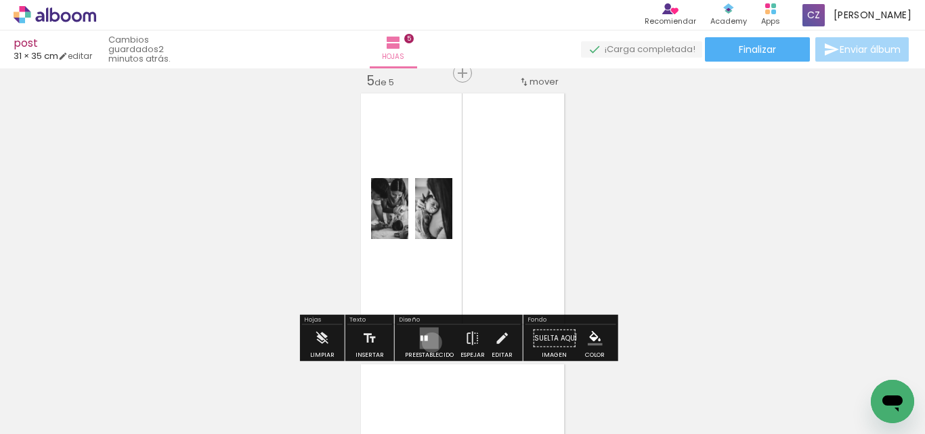
click at [429, 343] on quentale-layouter at bounding box center [429, 339] width 19 height 22
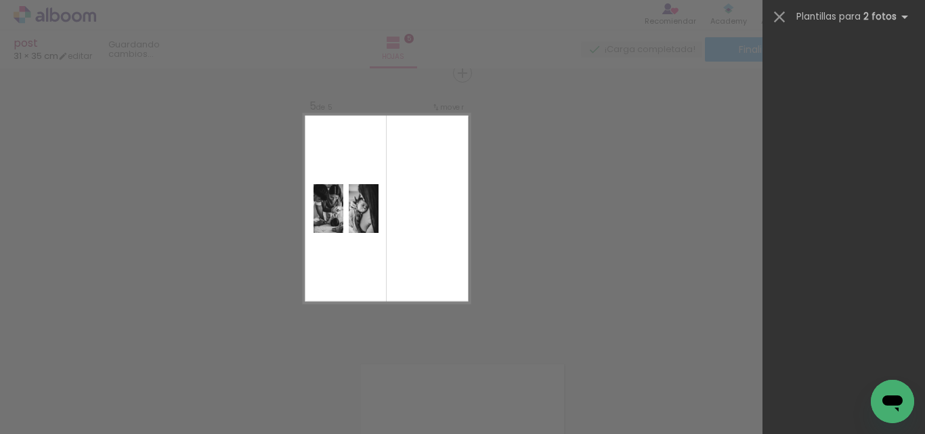
scroll to position [0, 0]
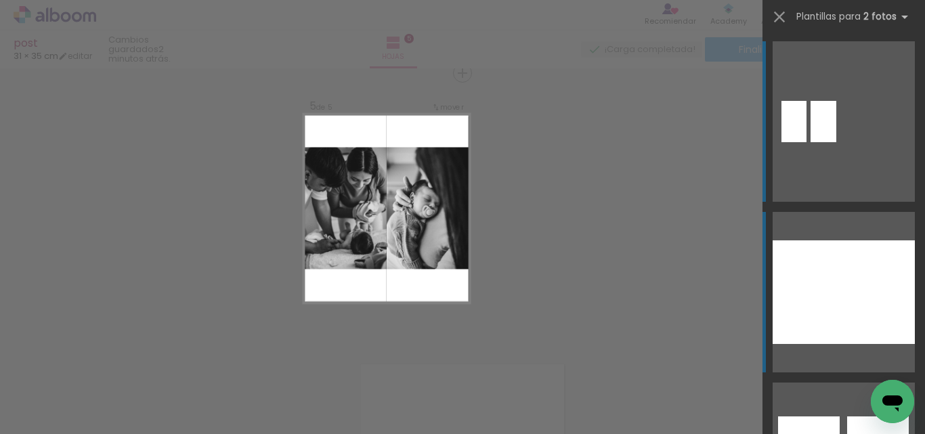
drag, startPoint x: 878, startPoint y: 297, endPoint x: 870, endPoint y: 299, distance: 7.7
click at [877, 297] on div at bounding box center [879, 292] width 71 height 104
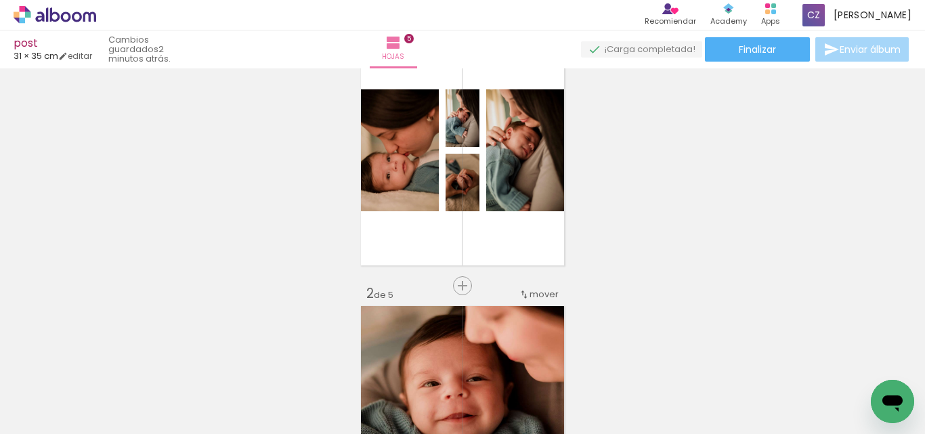
scroll to position [18, 0]
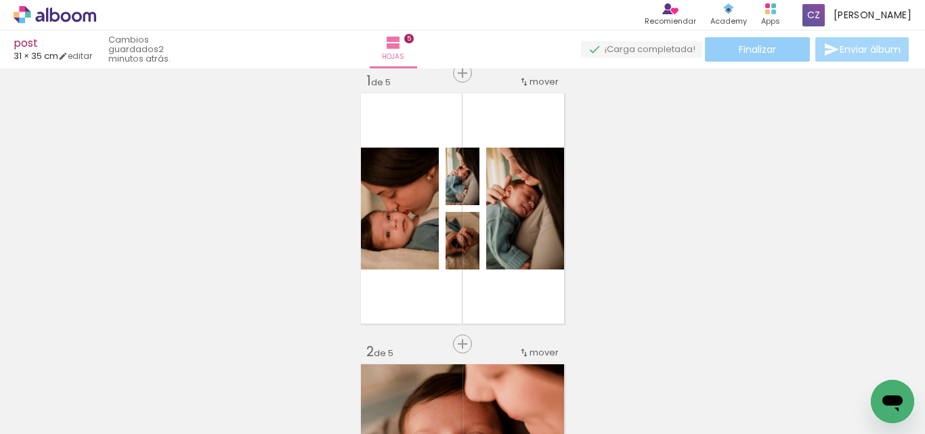
click at [788, 48] on paper-button "Finalizar" at bounding box center [757, 49] width 105 height 24
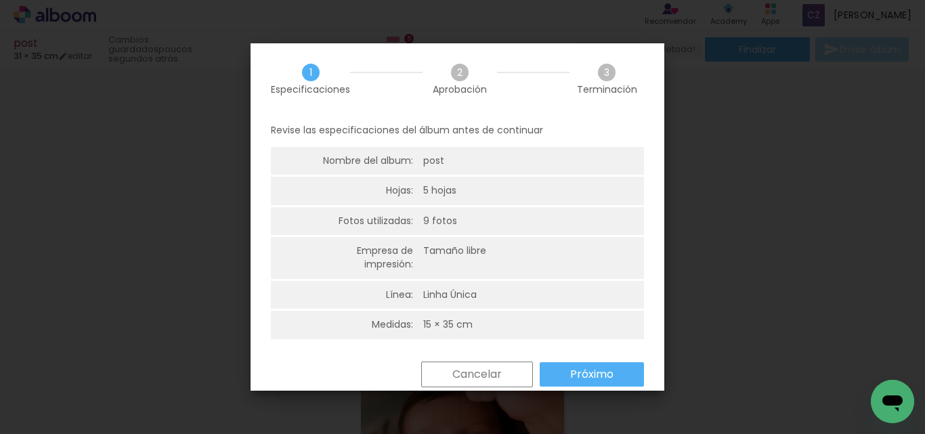
click at [0, 0] on slot "Próximo" at bounding box center [0, 0] width 0 height 0
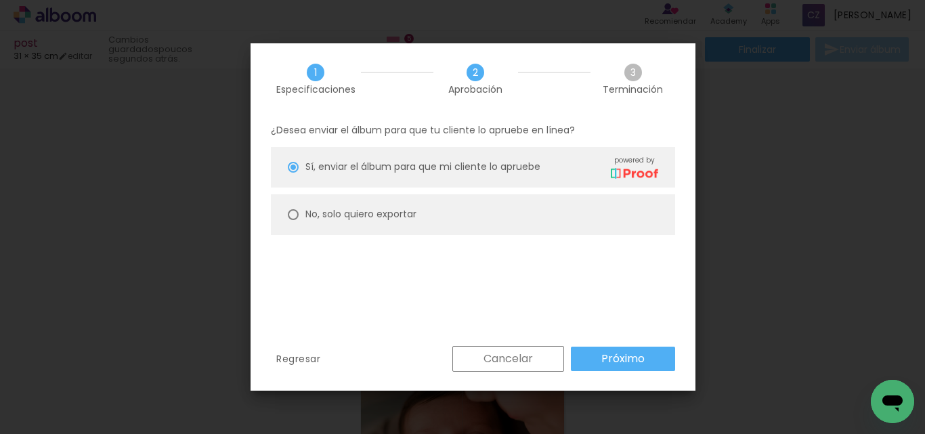
click at [458, 226] on paper-radio-button "No, solo quiero exportar" at bounding box center [473, 214] width 404 height 41
type paper-radio-button "on"
click at [656, 366] on paper-button "Próximo" at bounding box center [623, 359] width 104 height 24
type input "Alta, 300 DPI"
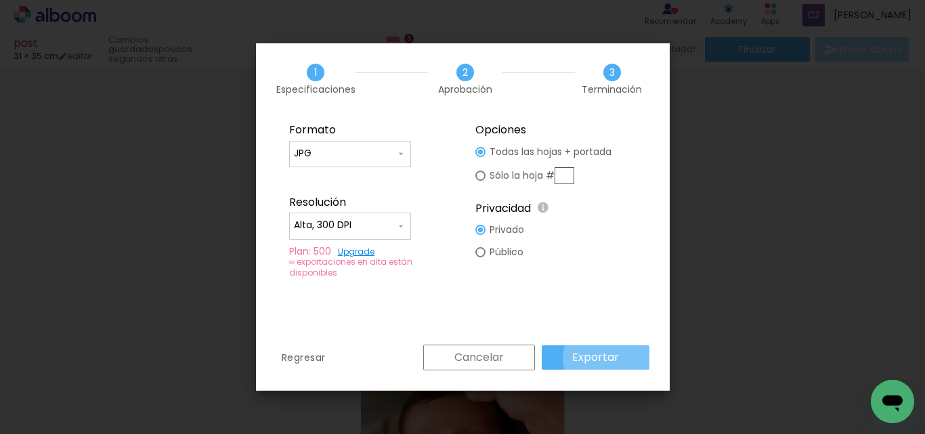
click at [0, 0] on slot "Exportar" at bounding box center [0, 0] width 0 height 0
